Goal: Task Accomplishment & Management: Complete application form

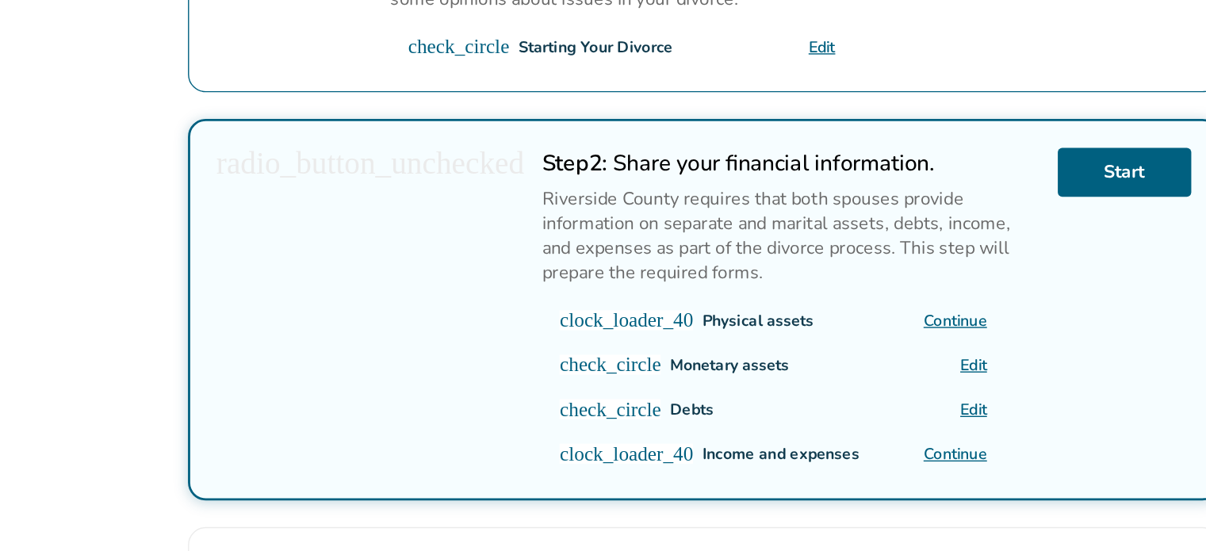
scroll to position [313, 0]
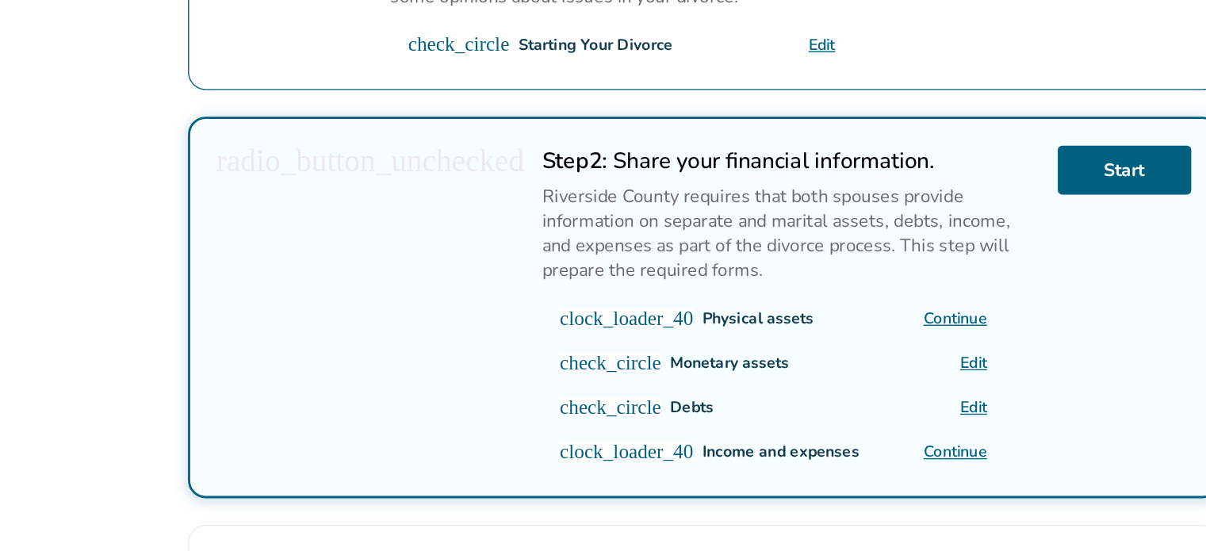
click at [881, 409] on link "Edit" at bounding box center [890, 416] width 19 height 15
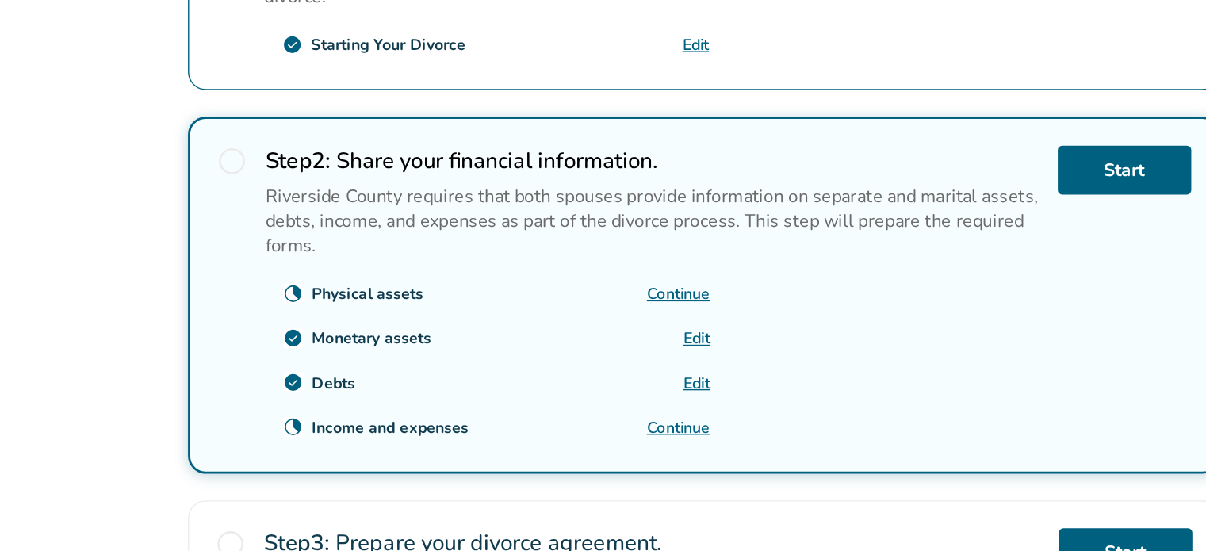
click at [677, 369] on link "Continue" at bounding box center [680, 367] width 45 height 15
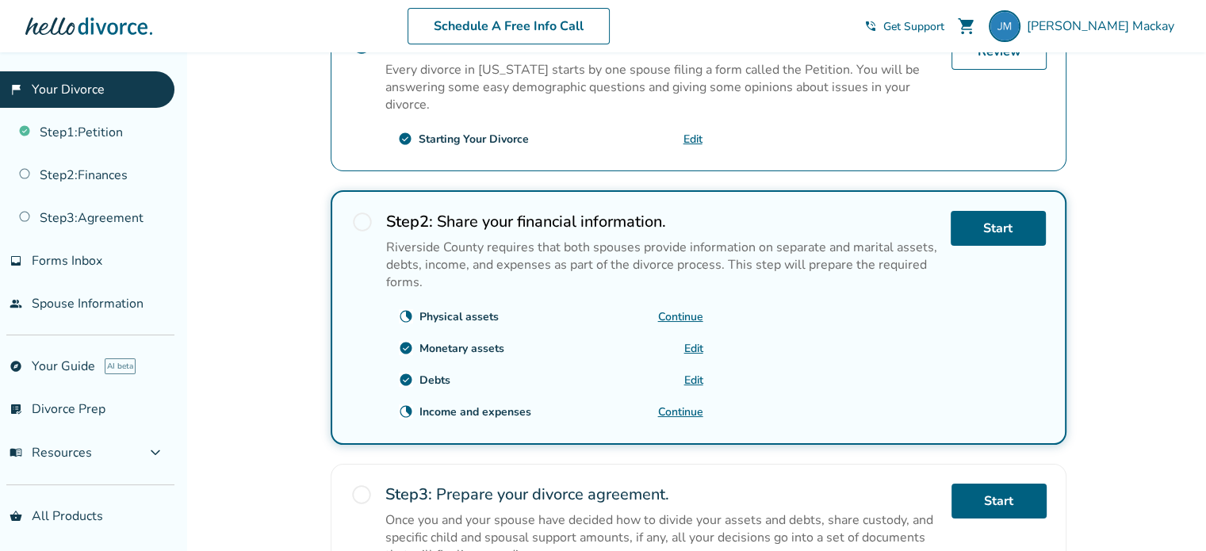
scroll to position [368, 0]
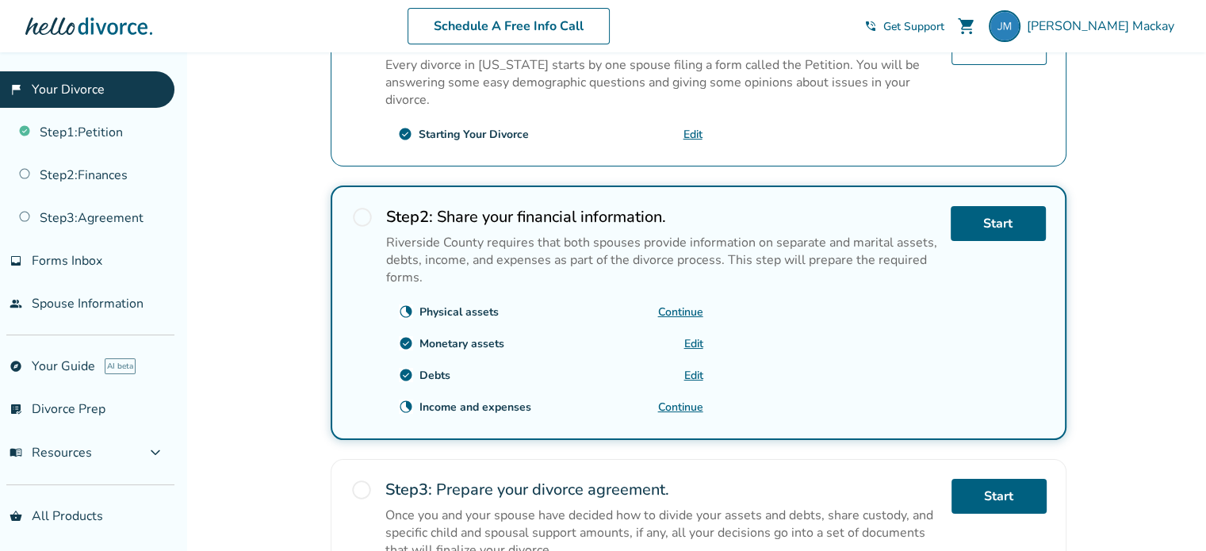
click at [685, 305] on link "Continue" at bounding box center [680, 312] width 45 height 15
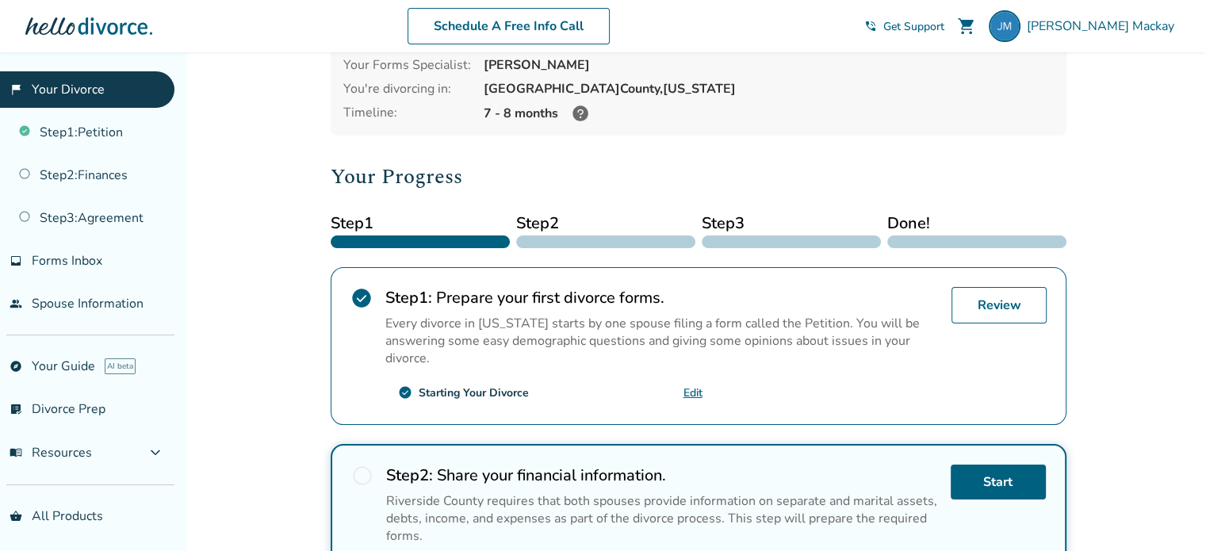
scroll to position [92, 0]
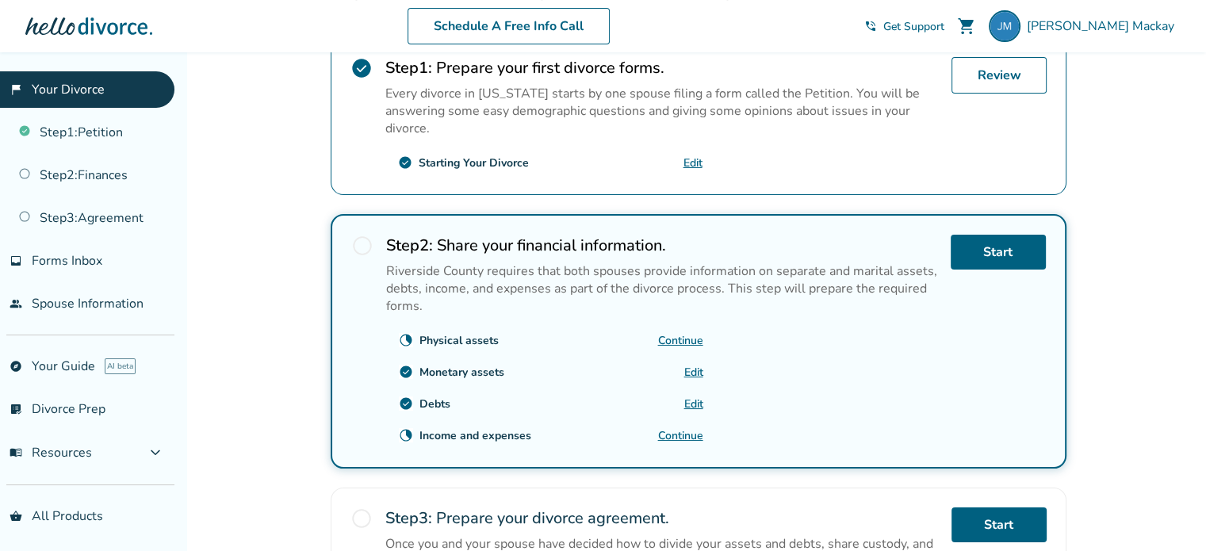
scroll to position [339, 0]
click at [683, 430] on link "Continue" at bounding box center [680, 435] width 45 height 15
click at [94, 264] on span "Forms Inbox" at bounding box center [67, 260] width 71 height 17
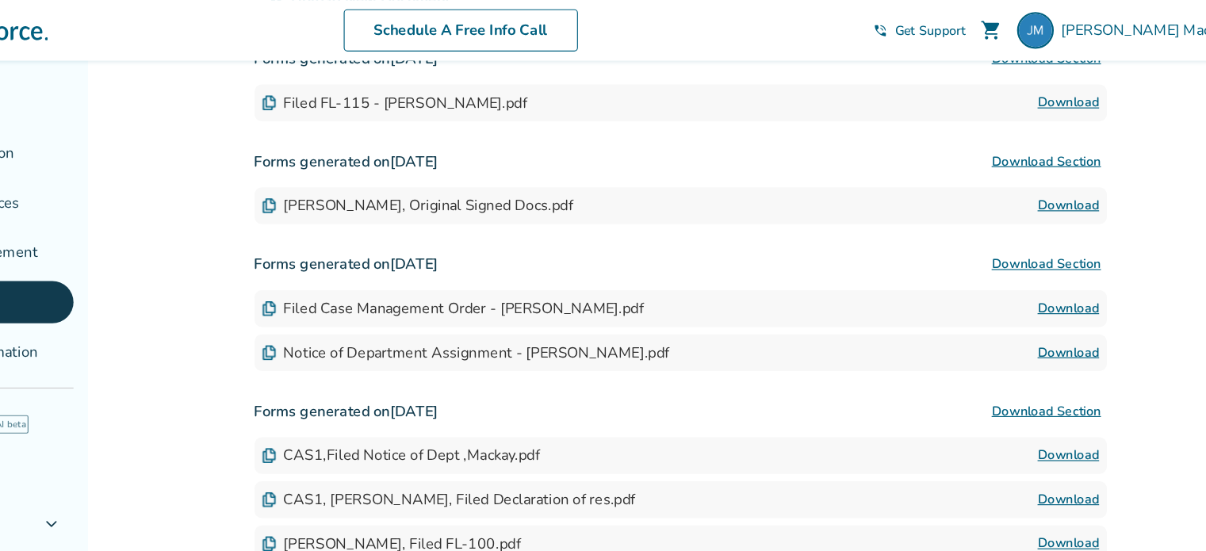
scroll to position [286, 0]
click at [343, 267] on img at bounding box center [343, 266] width 13 height 13
click at [342, 293] on div "Notice of Department Assignment - Joshua MacKay.pdf Download" at bounding box center [699, 305] width 736 height 32
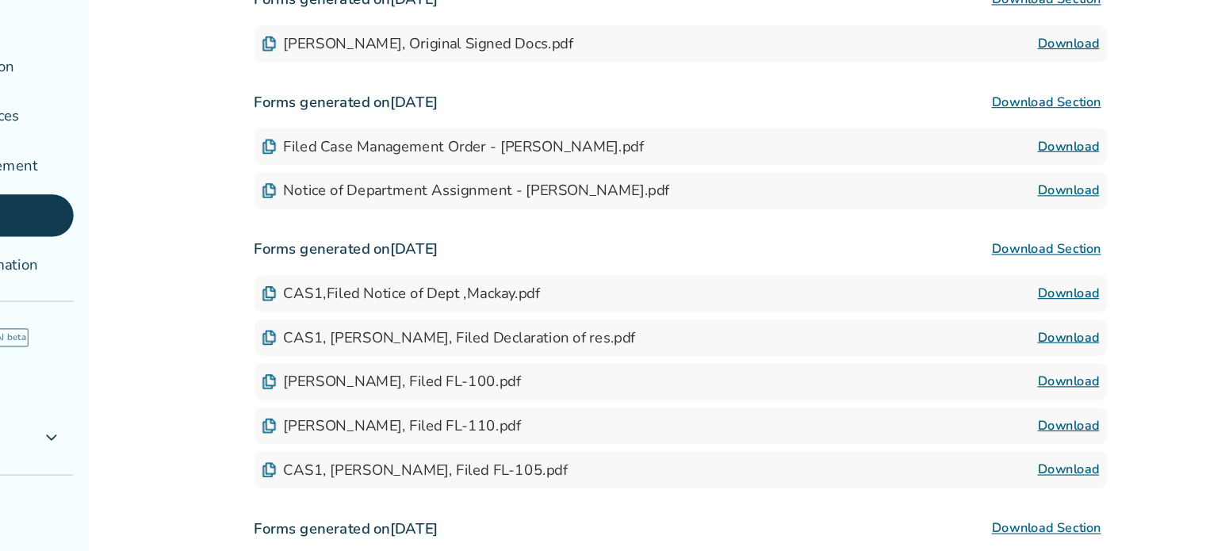
scroll to position [358, 0]
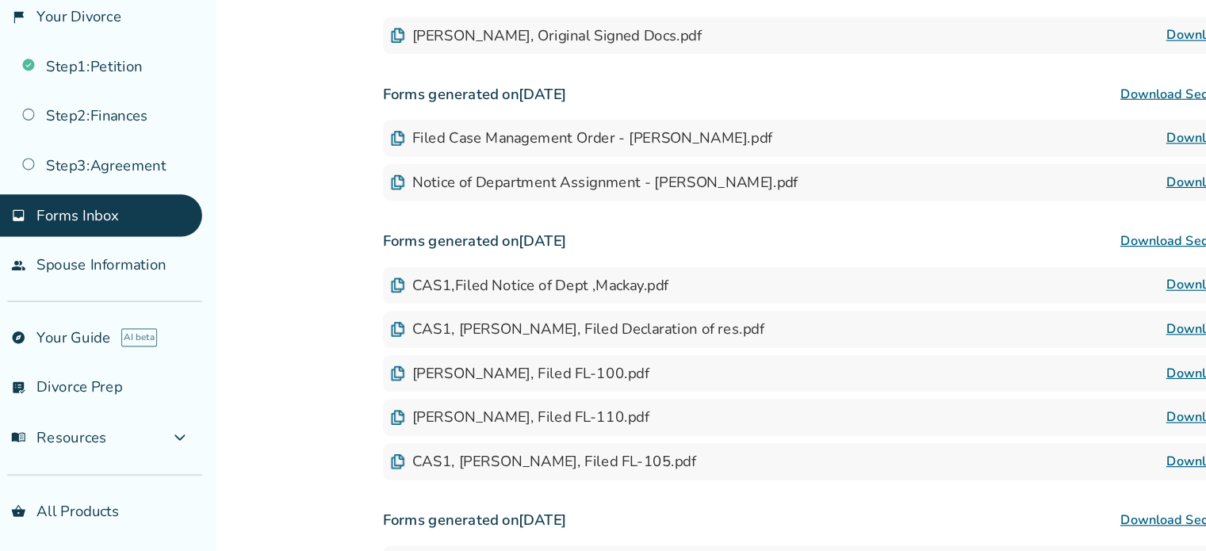
click at [117, 295] on link "people Spouse Information" at bounding box center [87, 304] width 175 height 36
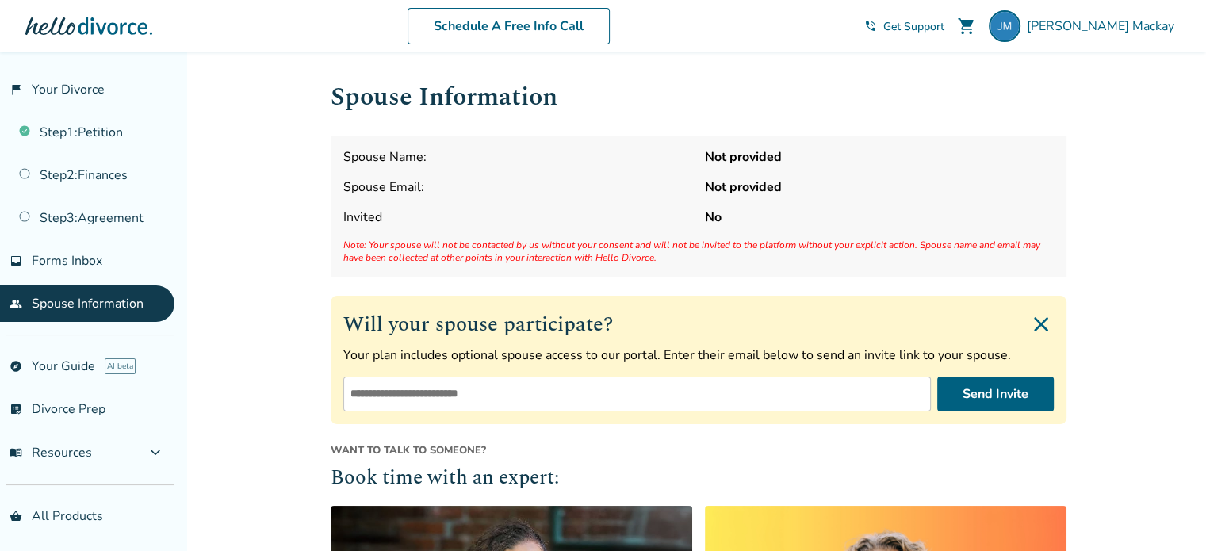
click at [73, 458] on span "menu_book Resources" at bounding box center [51, 452] width 82 height 17
click at [115, 174] on link "Step 2 : Finances" at bounding box center [87, 175] width 175 height 36
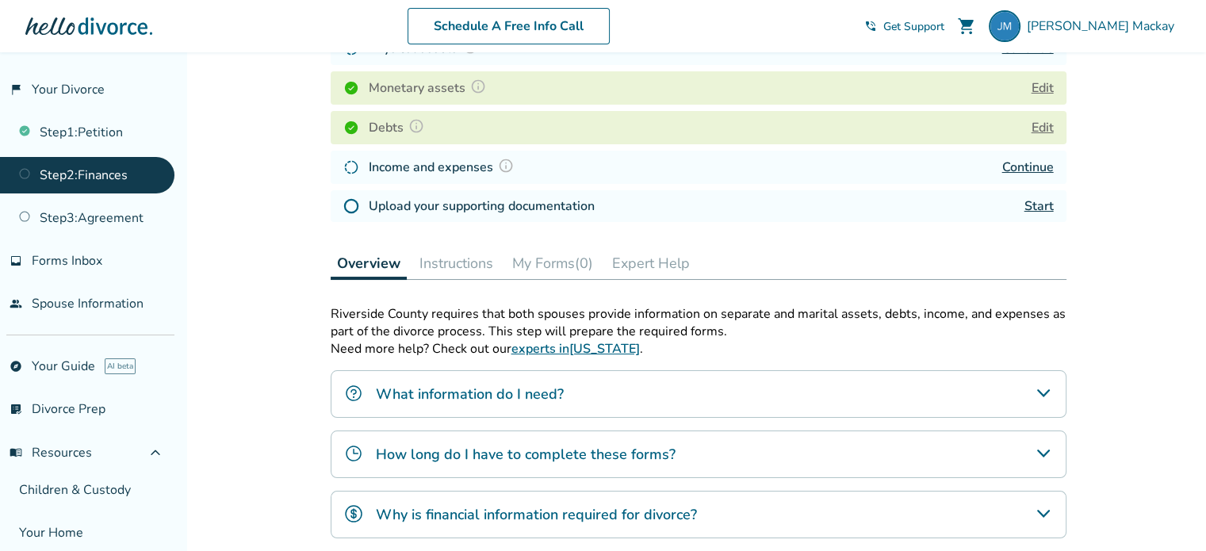
scroll to position [272, 0]
click at [108, 140] on link "Step 1 : Petition" at bounding box center [87, 132] width 175 height 36
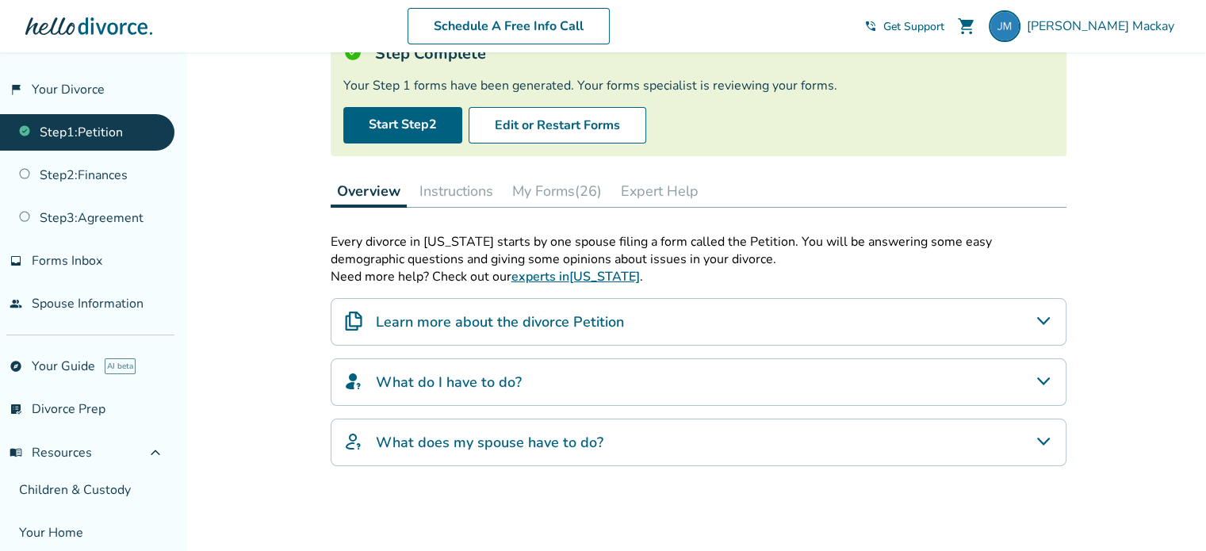
scroll to position [124, 0]
click at [587, 190] on button "My Forms (26)" at bounding box center [557, 191] width 102 height 32
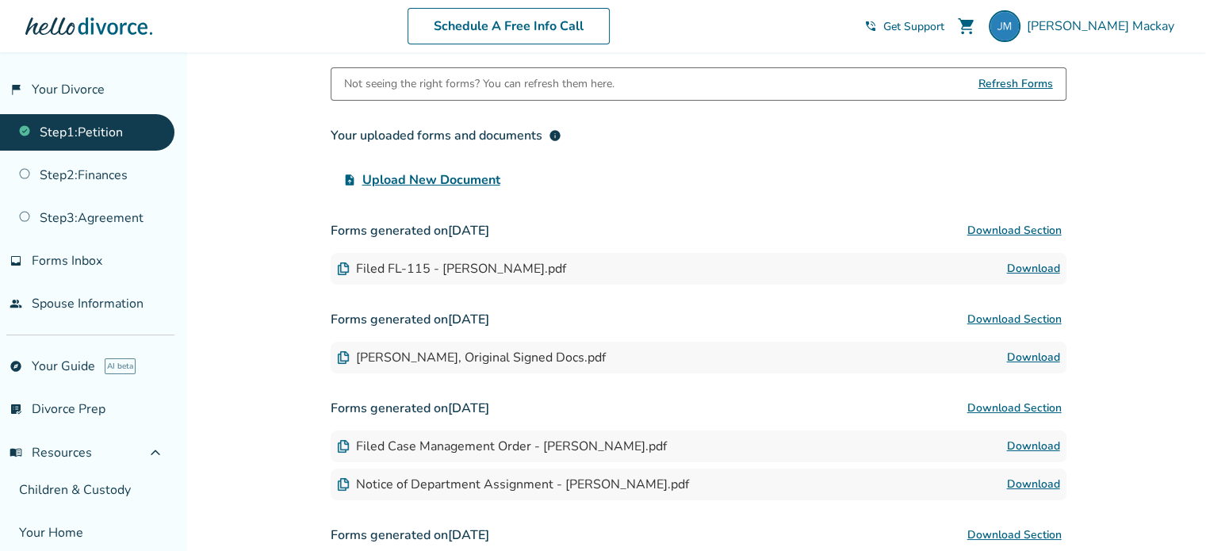
scroll to position [292, 0]
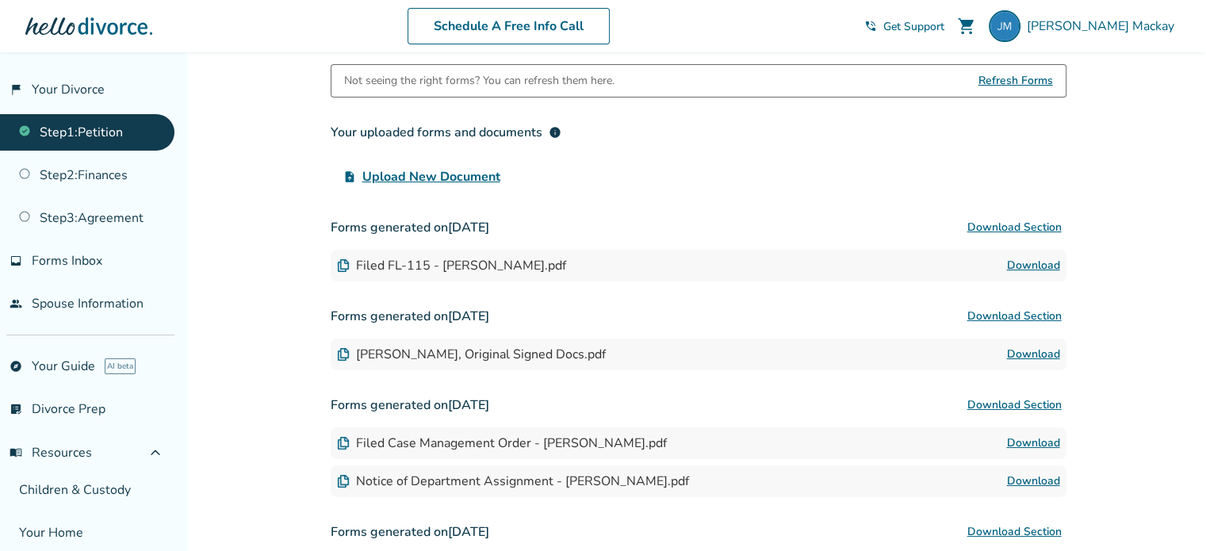
click at [389, 255] on div "Filed FL-115 - Joshua Mackay.pdf Download" at bounding box center [699, 266] width 736 height 32
click at [403, 263] on div "Filed FL-115 - Joshua Mackay.pdf" at bounding box center [451, 265] width 229 height 17
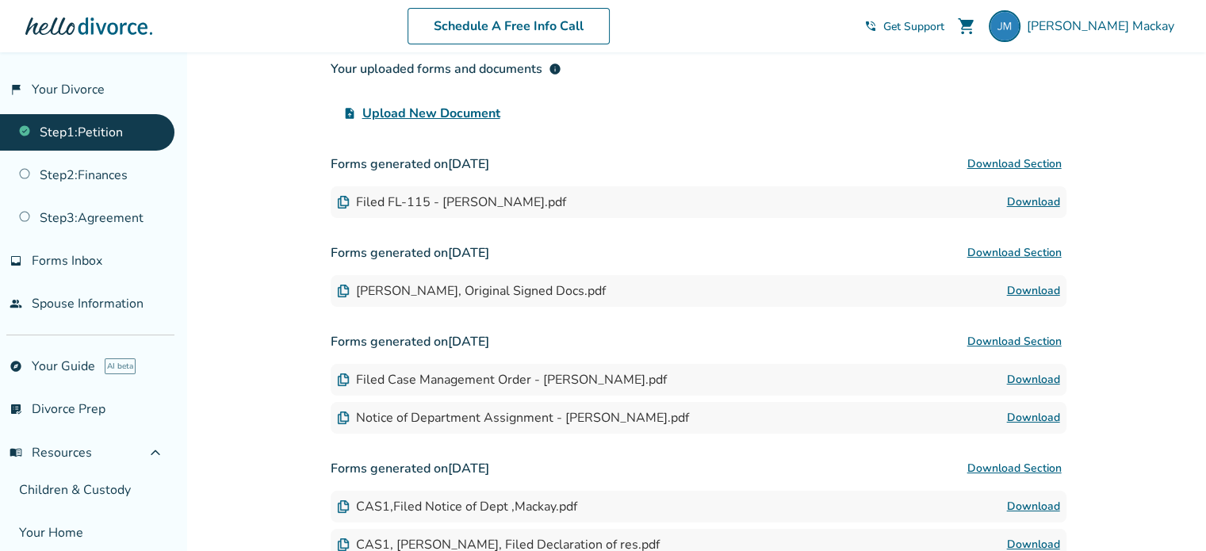
scroll to position [359, 0]
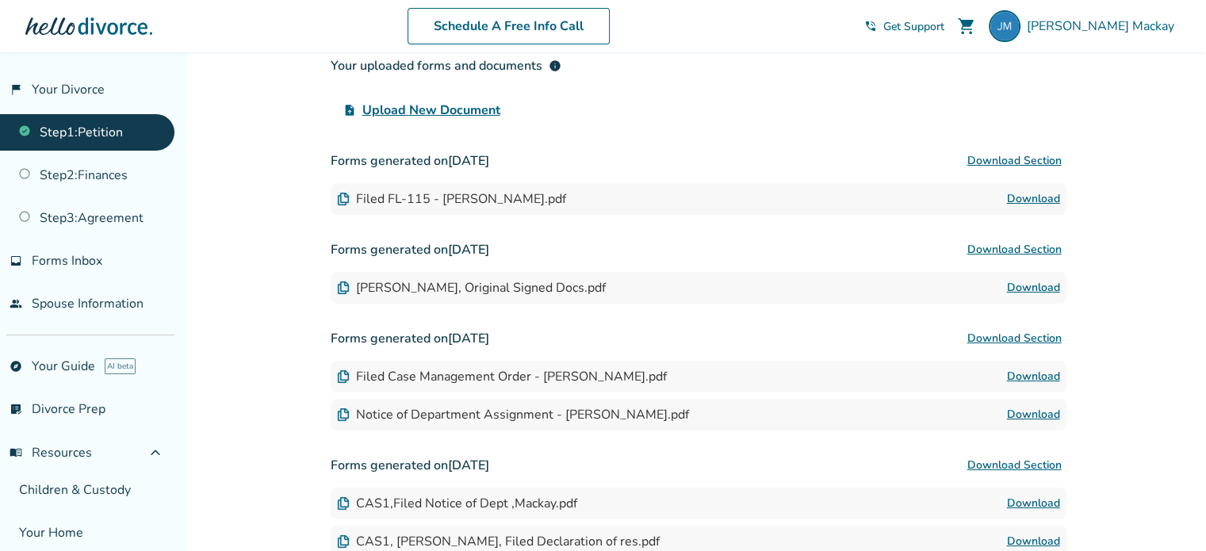
click at [1012, 374] on link "Download" at bounding box center [1033, 376] width 53 height 19
click at [1022, 194] on link "Download" at bounding box center [1033, 199] width 53 height 19
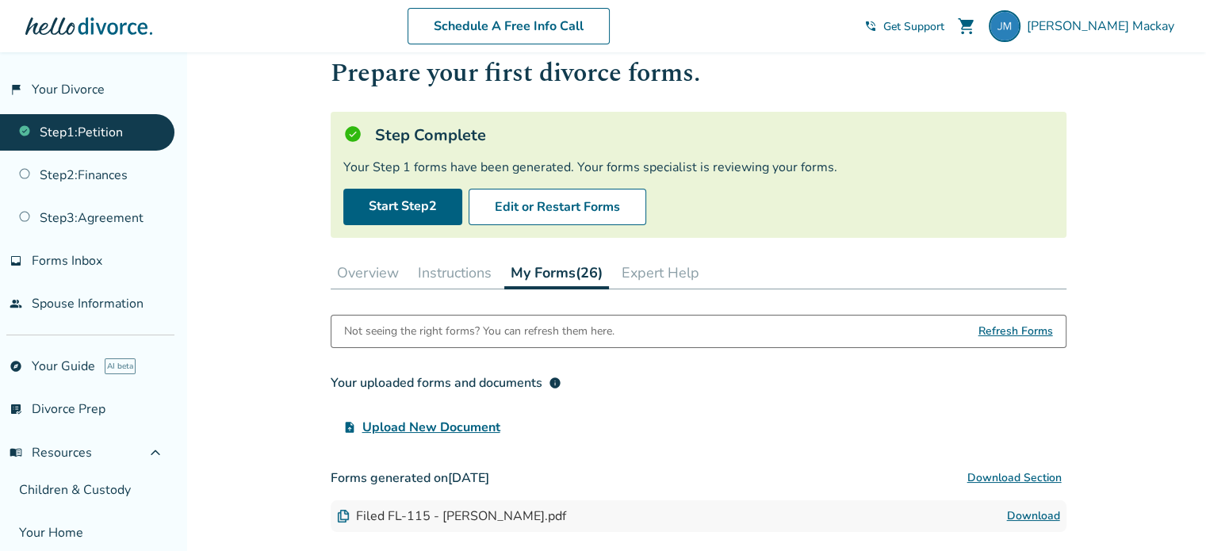
scroll to position [0, 0]
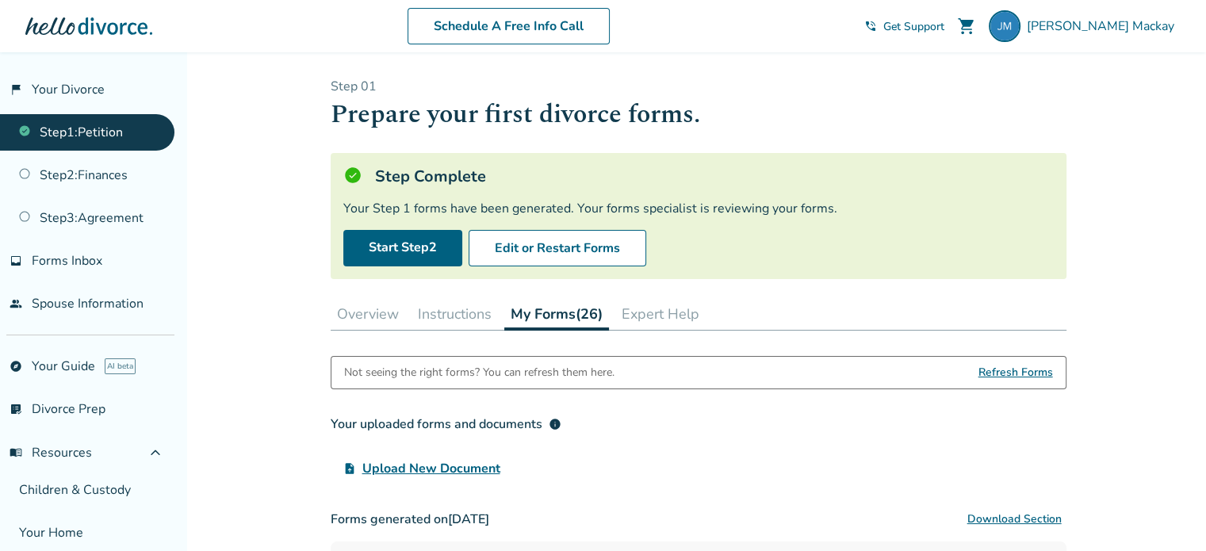
click at [133, 186] on link "Step 2 : Finances" at bounding box center [87, 175] width 175 height 36
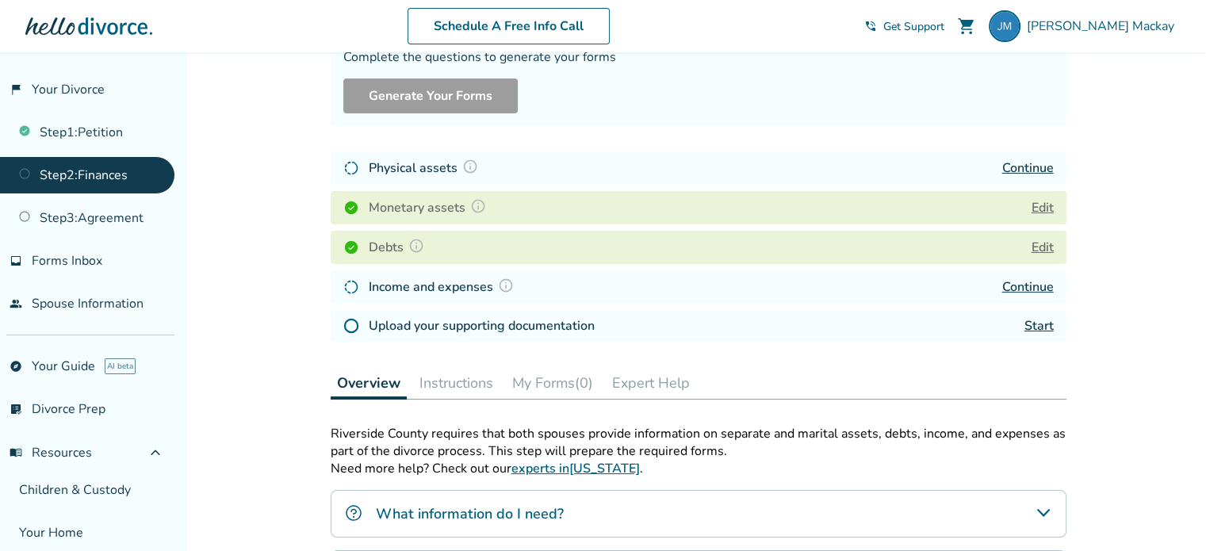
scroll to position [155, 0]
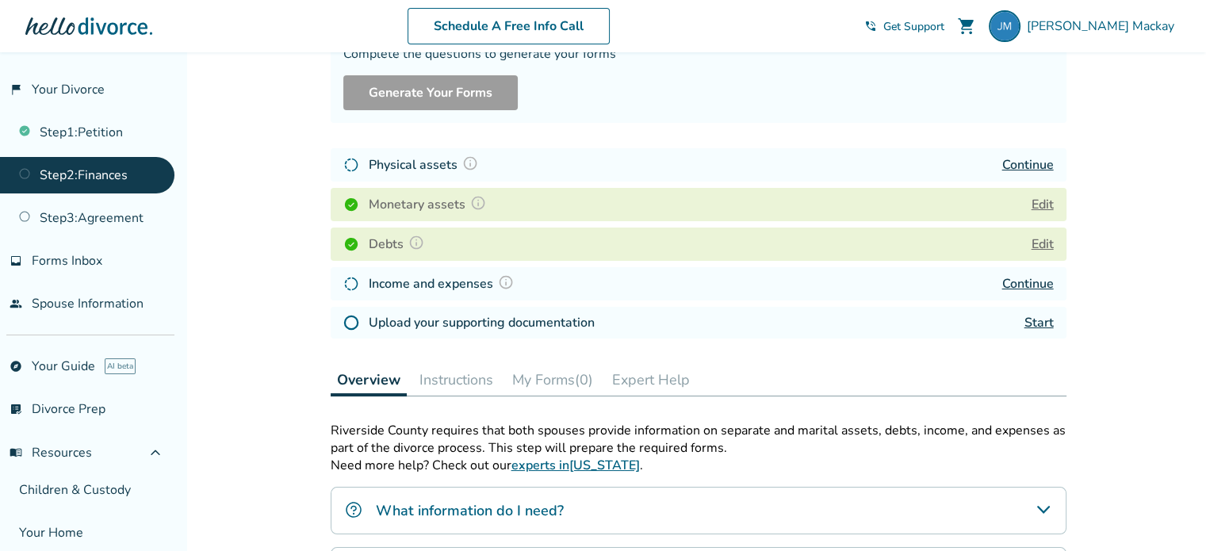
click at [1020, 282] on link "Continue" at bounding box center [1029, 283] width 52 height 17
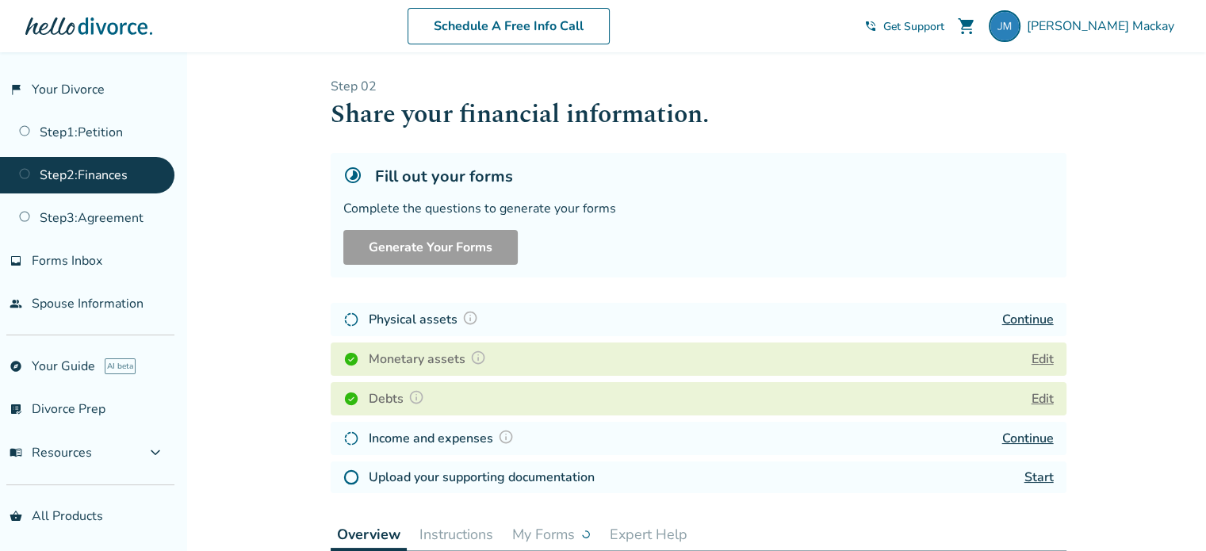
click at [1034, 473] on link "Start" at bounding box center [1039, 477] width 29 height 17
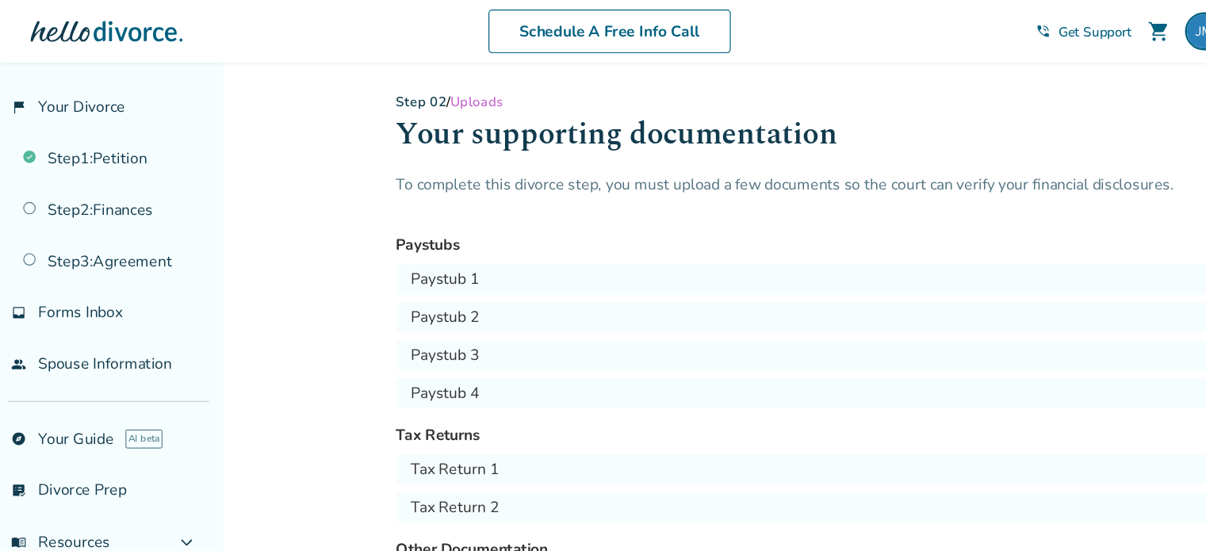
click at [124, 170] on link "Step 2 : Finances" at bounding box center [87, 175] width 175 height 36
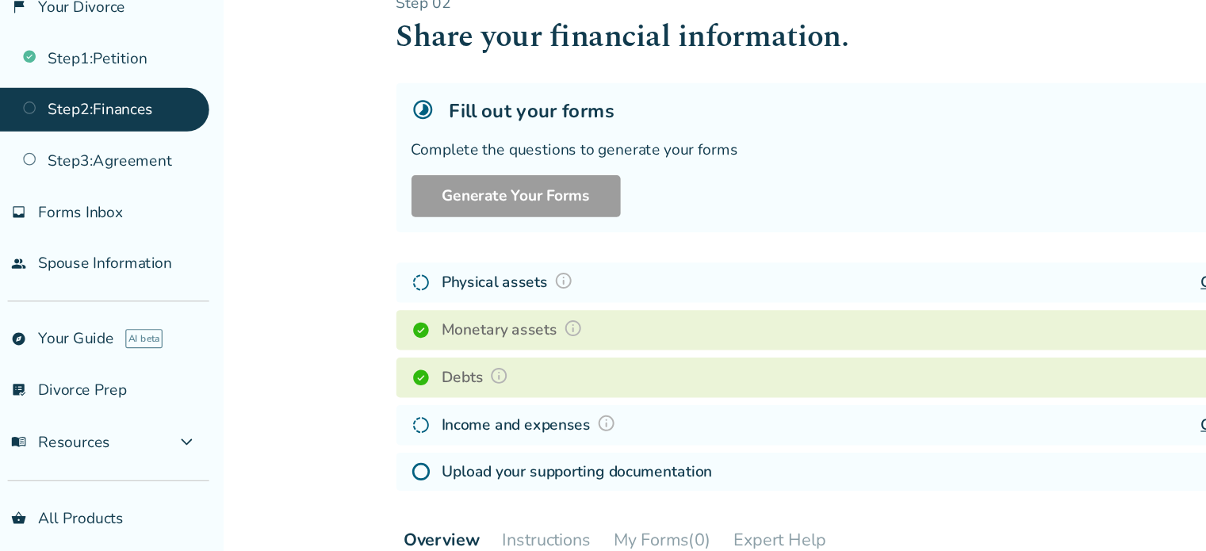
click at [435, 316] on h4 "Physical assets" at bounding box center [426, 319] width 114 height 21
click at [468, 318] on img at bounding box center [470, 318] width 16 height 16
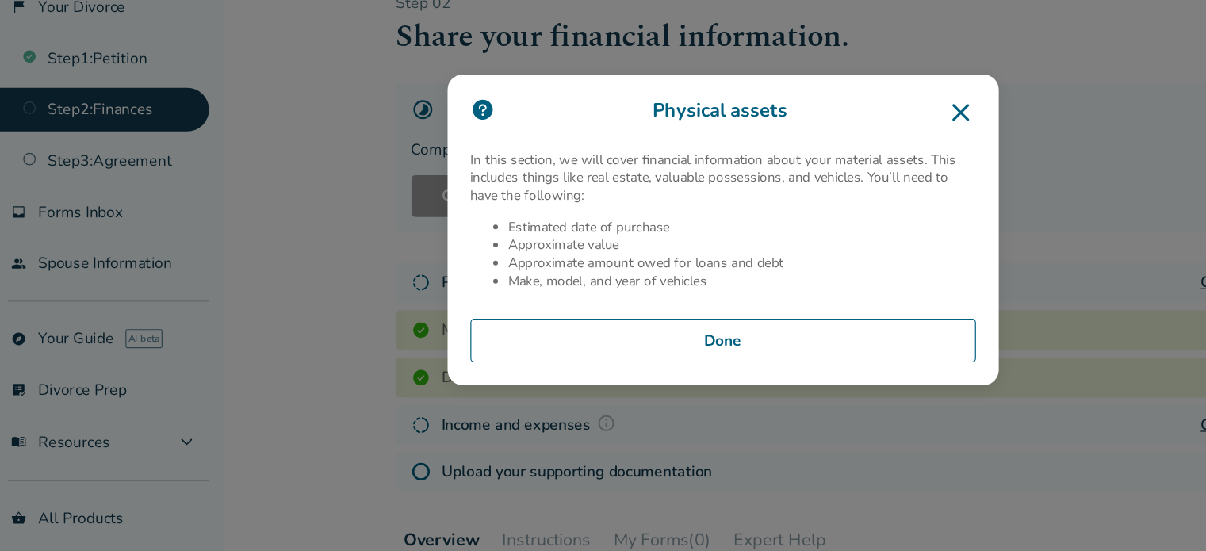
click at [814, 178] on icon at bounding box center [801, 177] width 25 height 25
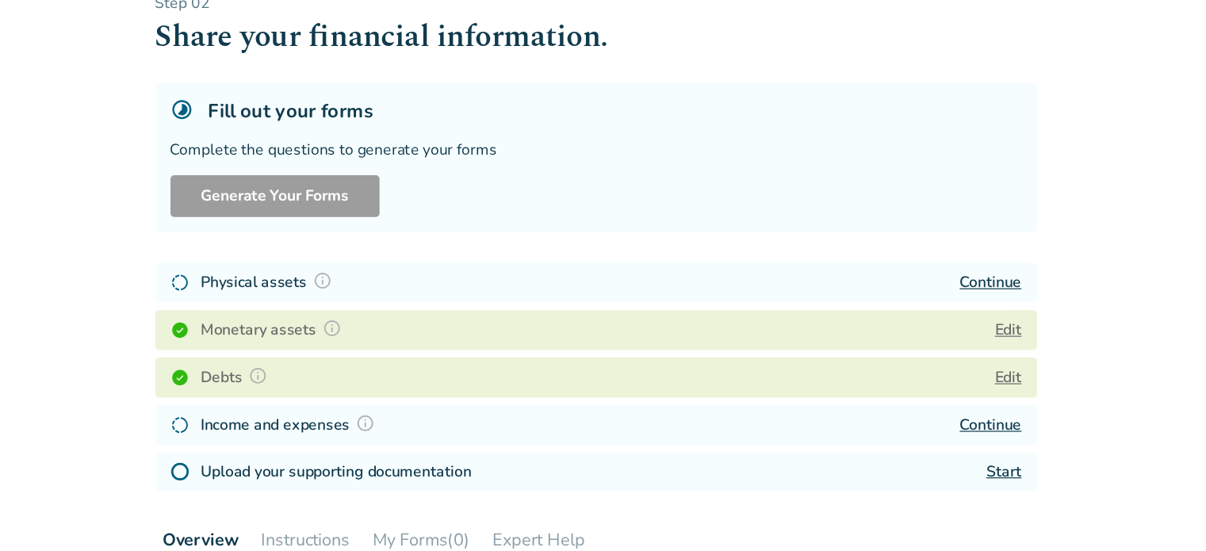
click at [1012, 313] on link "Continue" at bounding box center [1029, 319] width 52 height 17
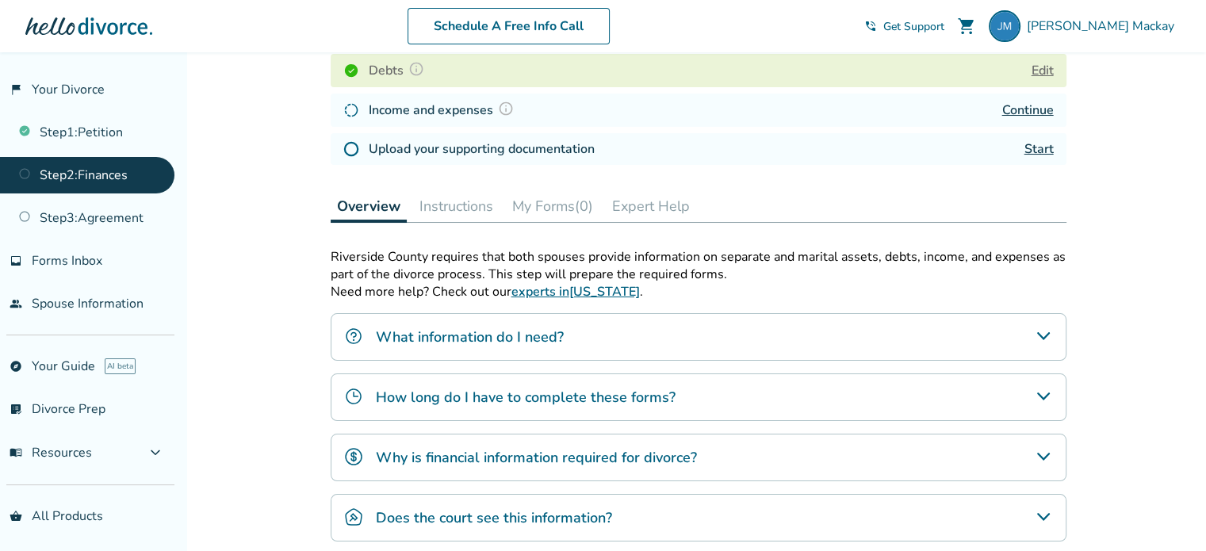
scroll to position [333, 0]
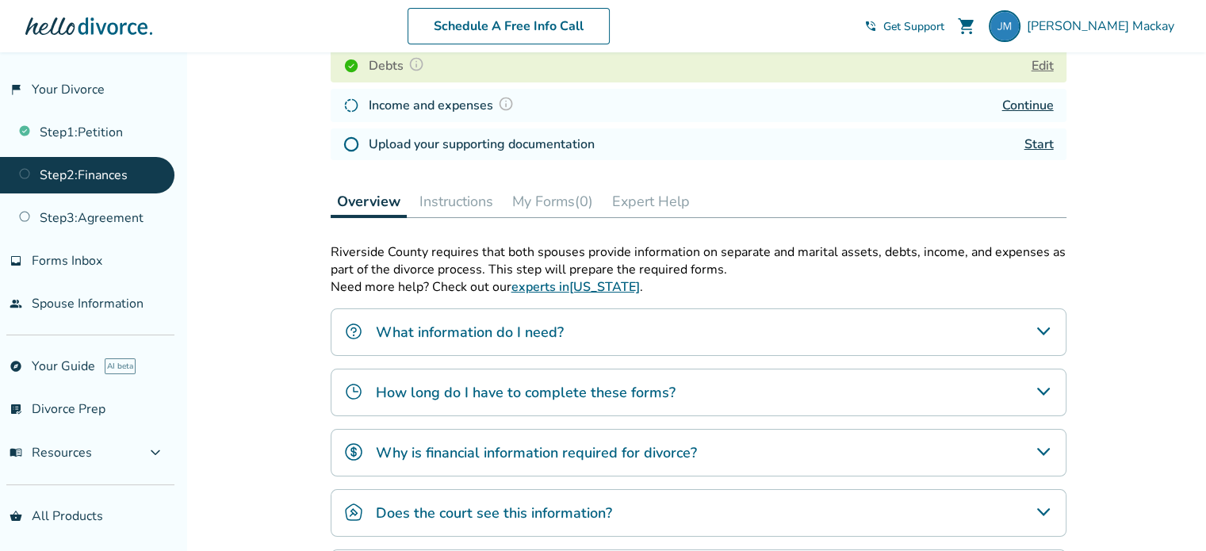
click at [1040, 334] on icon "What information do I need?" at bounding box center [1043, 331] width 19 height 19
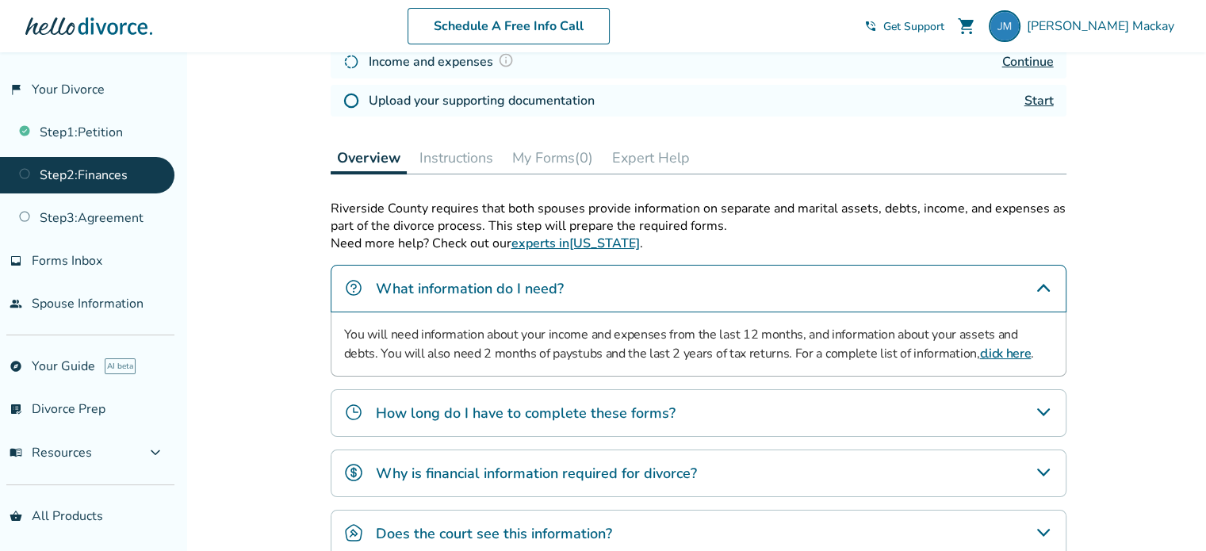
scroll to position [397, 0]
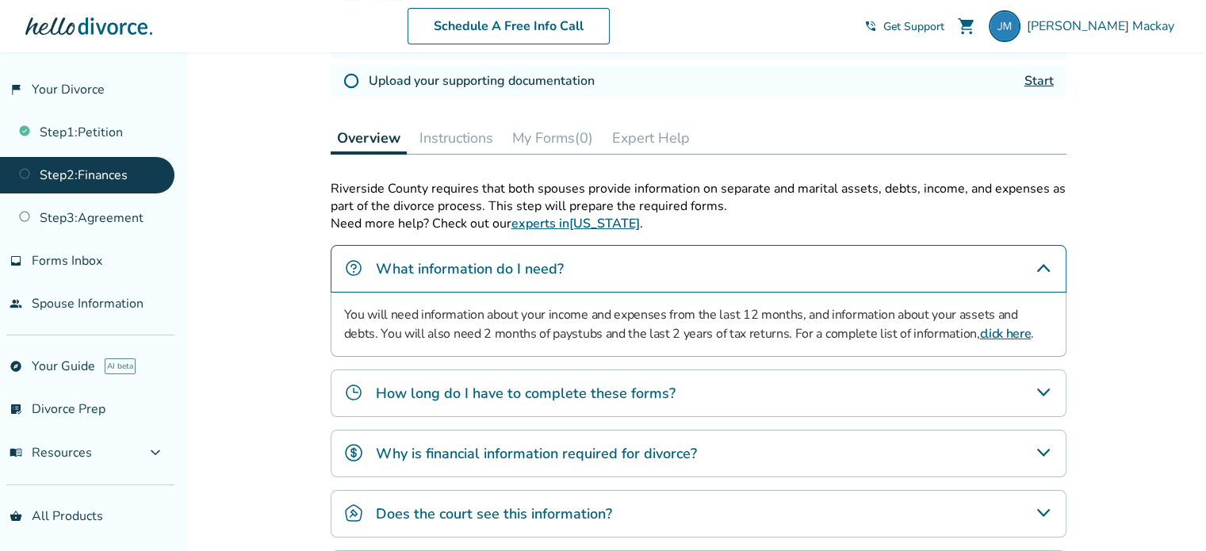
click at [746, 382] on div "How long do I have to complete these forms?" at bounding box center [699, 394] width 736 height 48
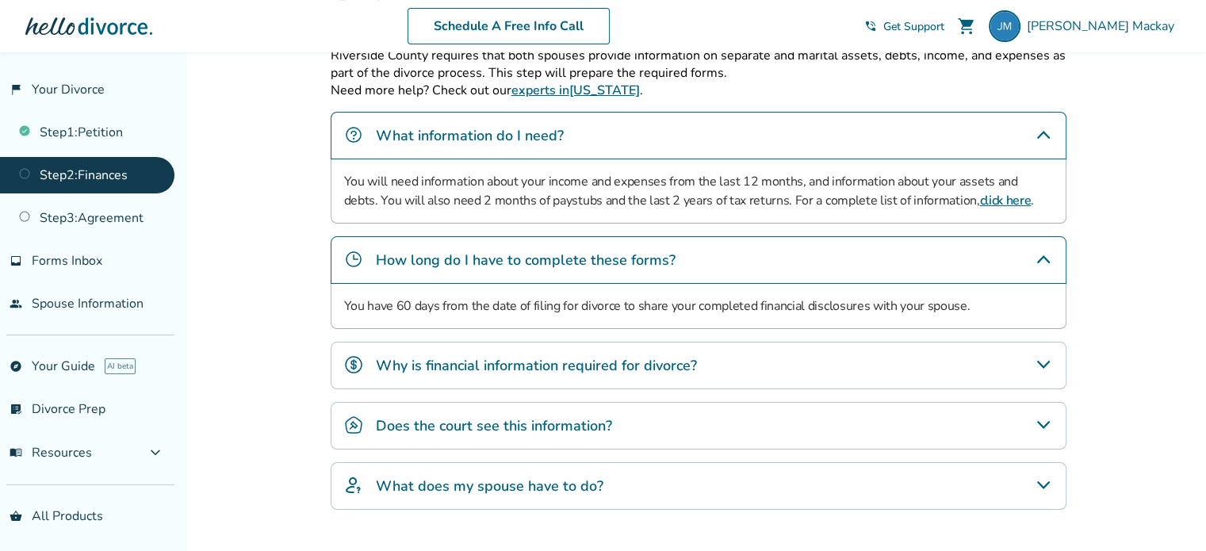
scroll to position [530, 0]
click at [638, 364] on h4 "Why is financial information required for divorce?" at bounding box center [536, 365] width 321 height 21
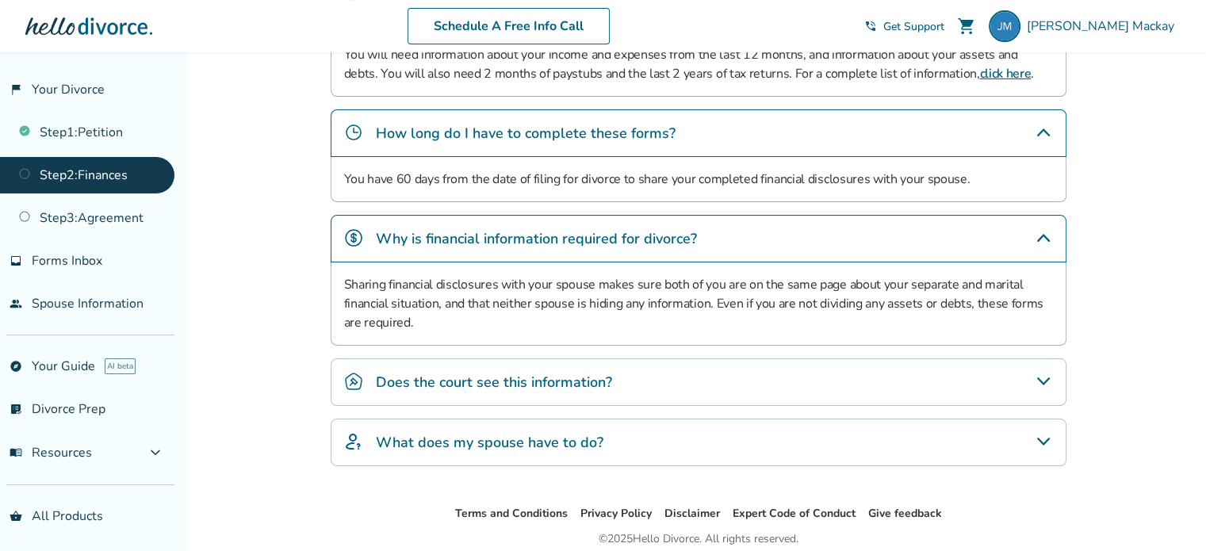
scroll to position [717, 0]
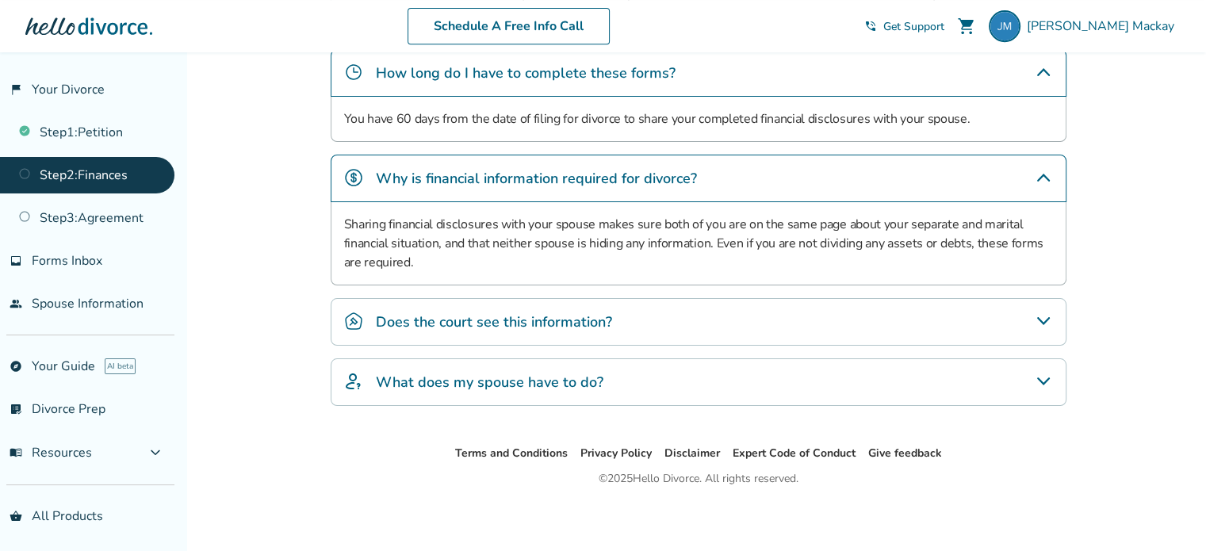
click at [602, 387] on div "What does my spouse have to do?" at bounding box center [699, 383] width 736 height 48
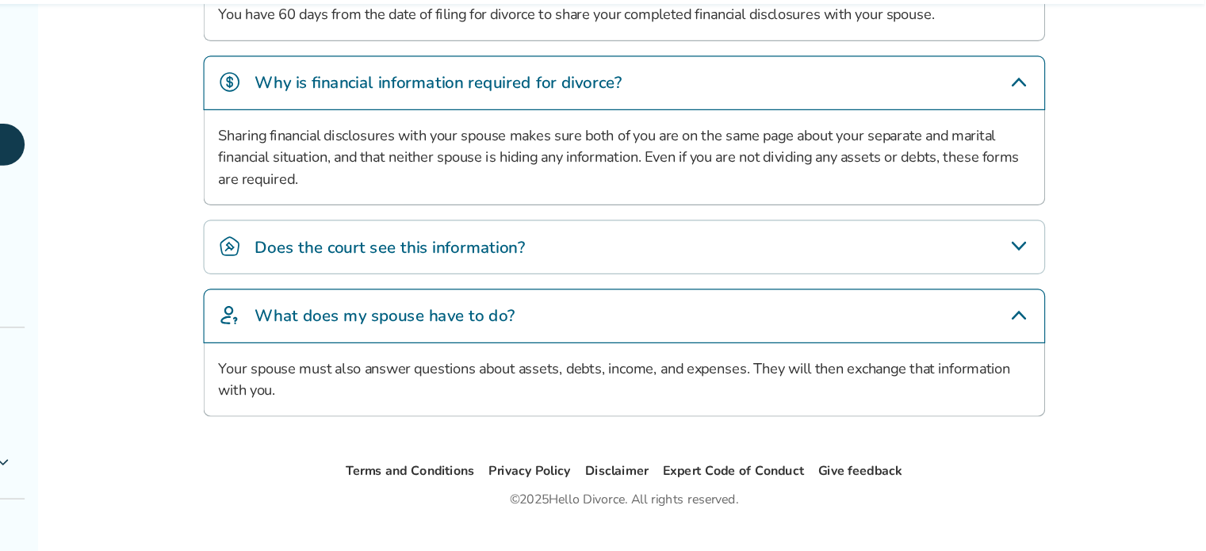
scroll to position [774, 0]
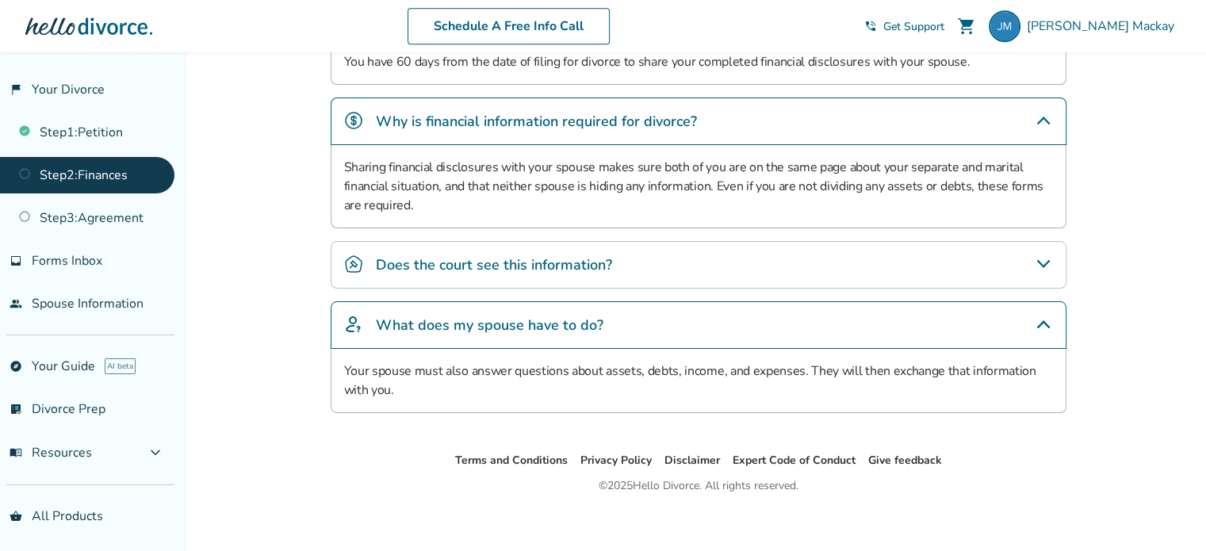
click at [631, 336] on div "What does my spouse have to do?" at bounding box center [699, 325] width 736 height 48
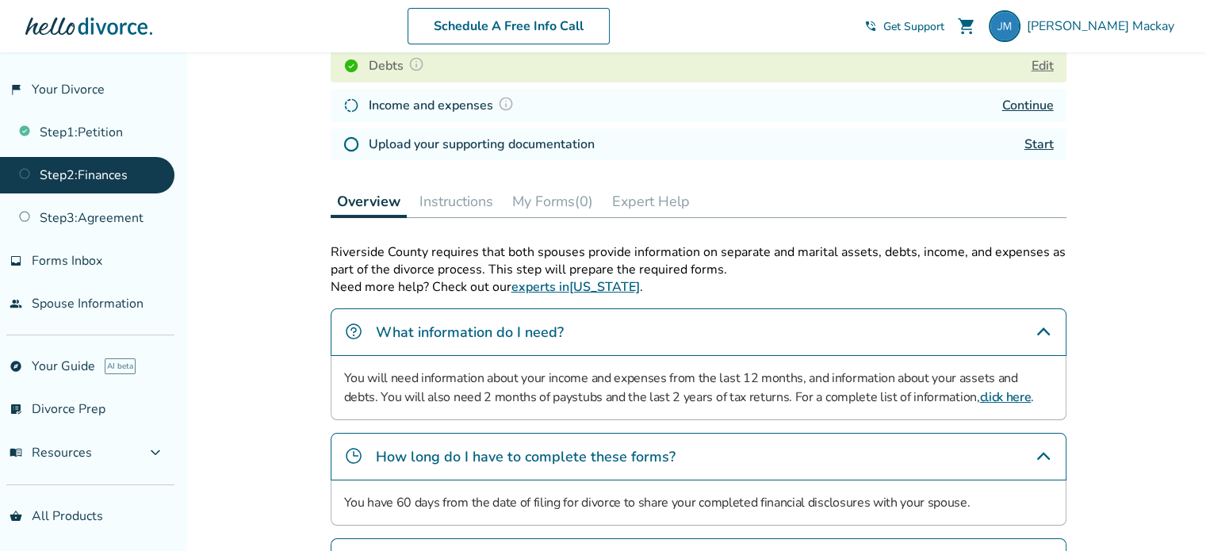
scroll to position [340, 0]
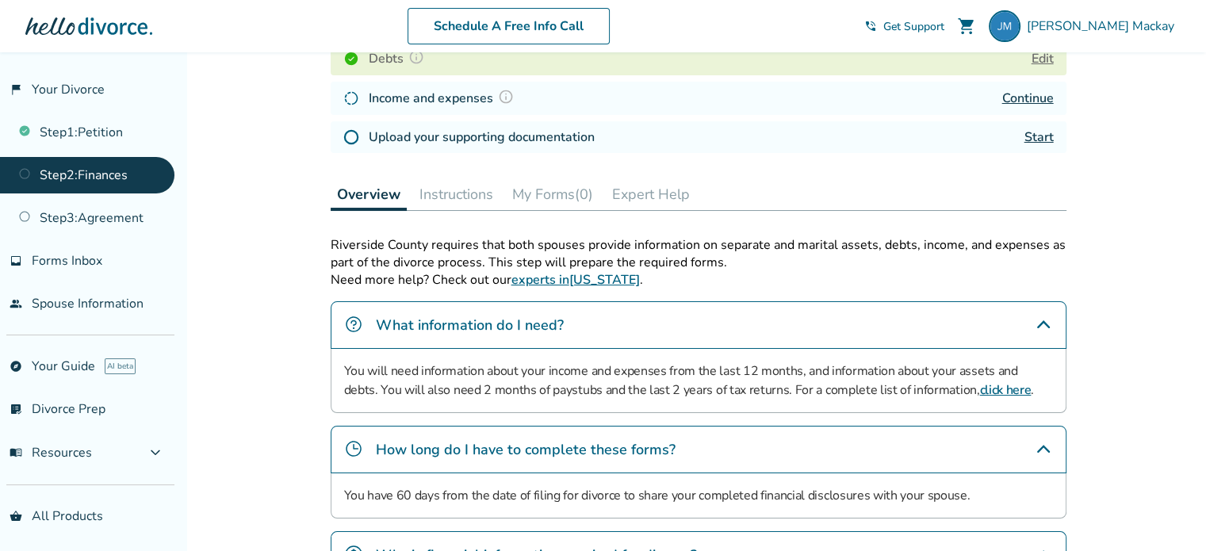
click at [600, 327] on div "What information do I need?" at bounding box center [699, 325] width 736 height 48
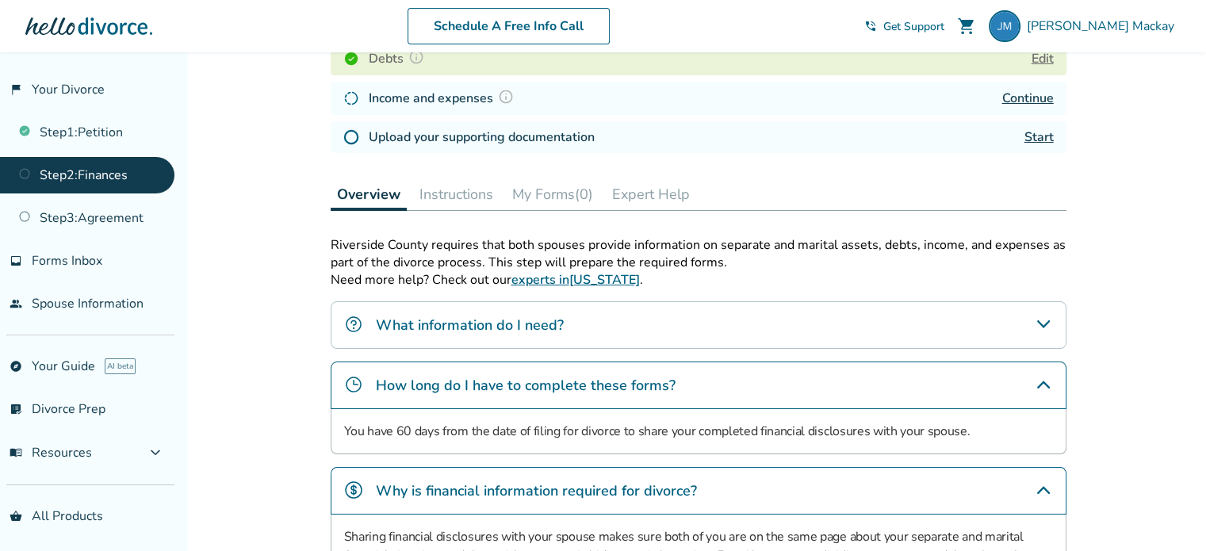
click at [596, 375] on h4 "How long do I have to complete these forms?" at bounding box center [526, 385] width 300 height 21
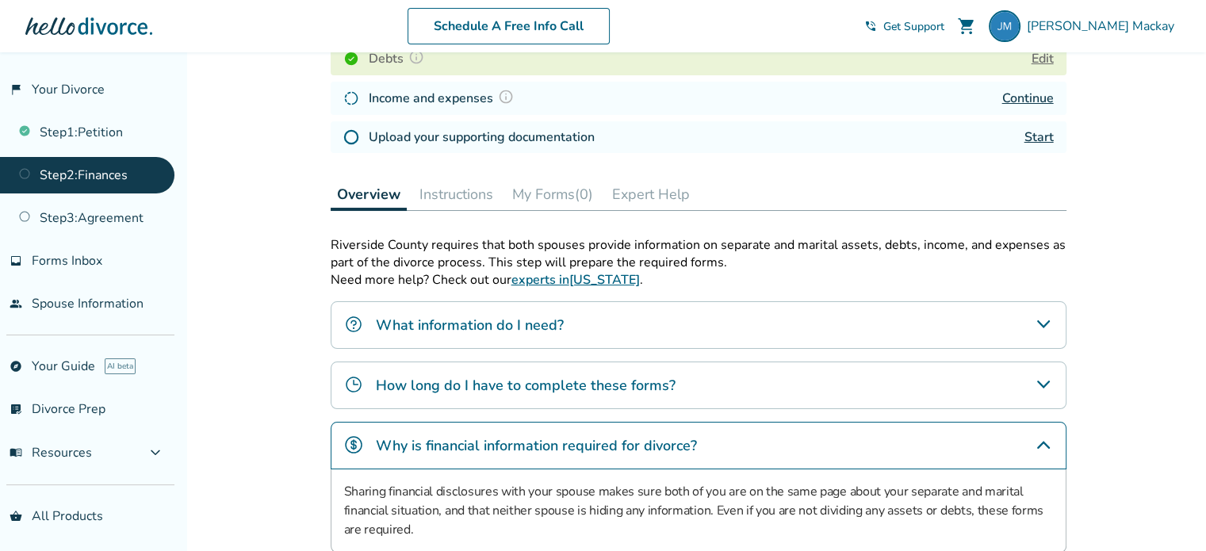
click at [596, 375] on h4 "How long do I have to complete these forms?" at bounding box center [526, 385] width 300 height 21
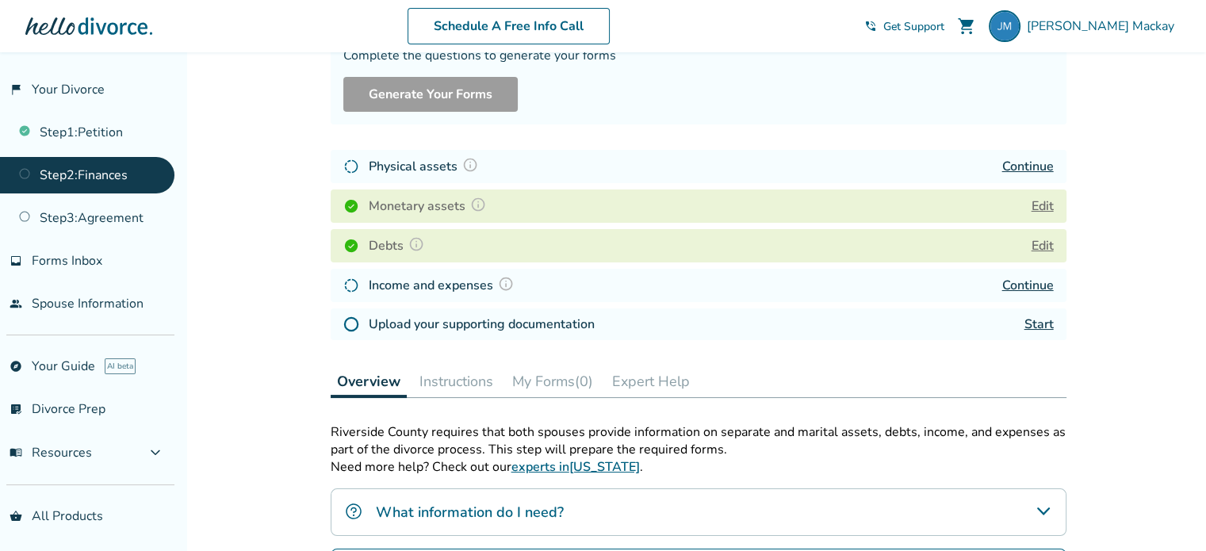
scroll to position [149, 0]
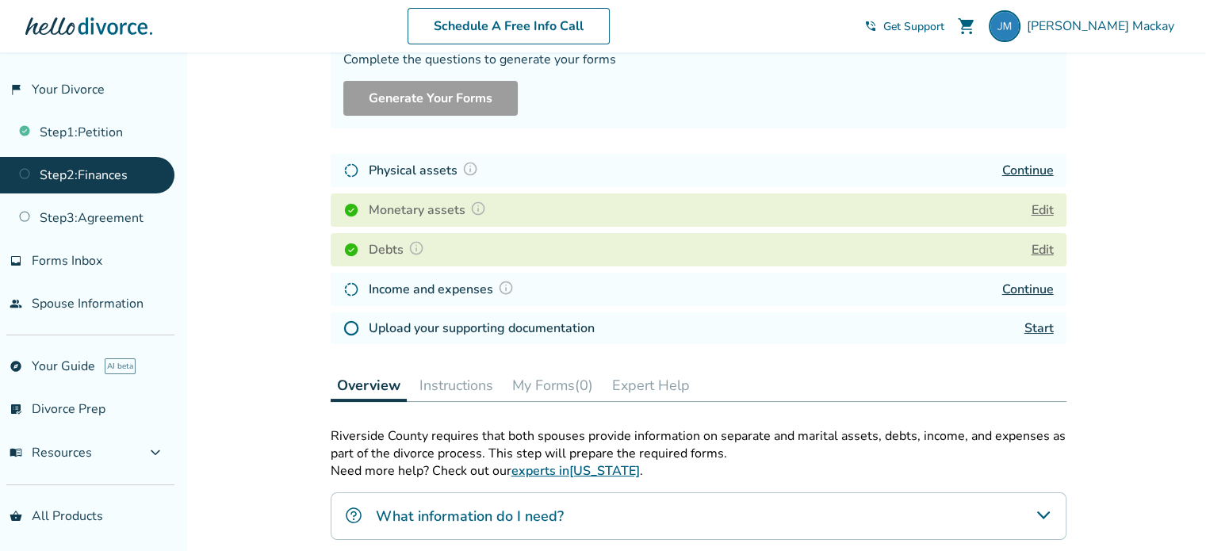
click at [1022, 162] on link "Continue" at bounding box center [1029, 170] width 52 height 17
